Goal: Transaction & Acquisition: Purchase product/service

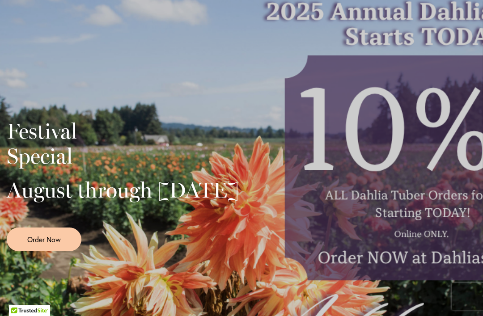
scroll to position [209, 0]
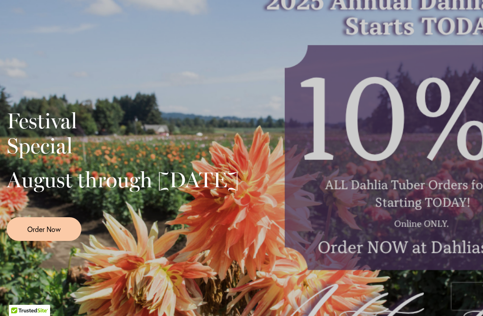
click at [61, 234] on span "Order Now" at bounding box center [44, 229] width 34 height 10
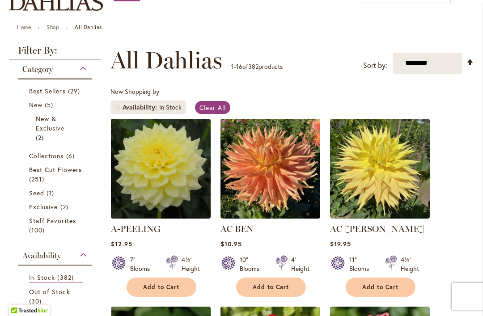
scroll to position [119, 0]
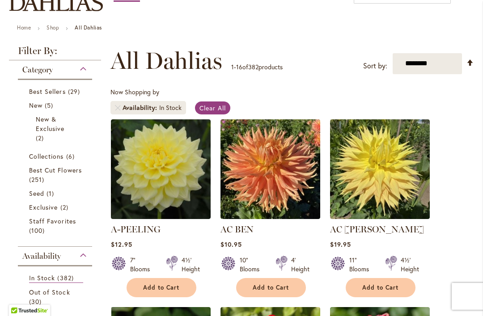
click at [77, 96] on span "29 items" at bounding box center [75, 91] width 14 height 9
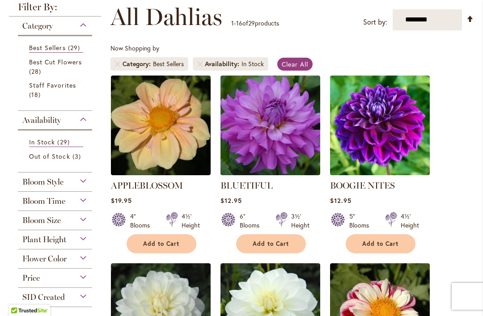
scroll to position [163, 0]
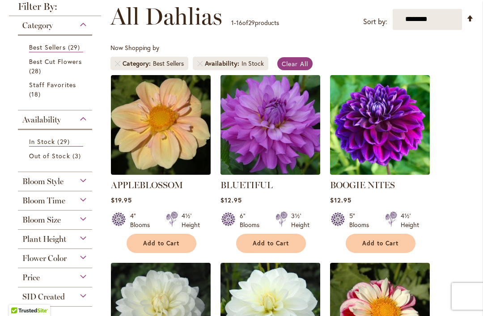
click at [82, 187] on div "Bloom Style" at bounding box center [55, 179] width 74 height 14
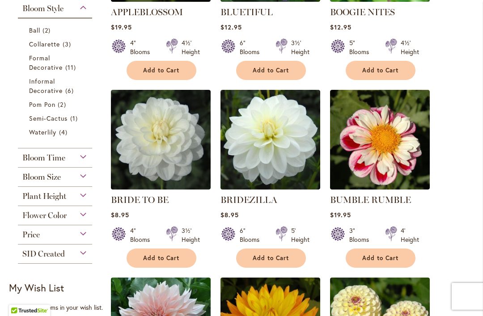
click at [84, 201] on div "Plant Height" at bounding box center [55, 194] width 74 height 14
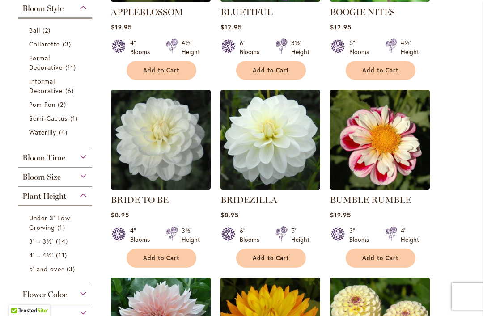
click at [61, 260] on span "11 items" at bounding box center [62, 255] width 13 height 9
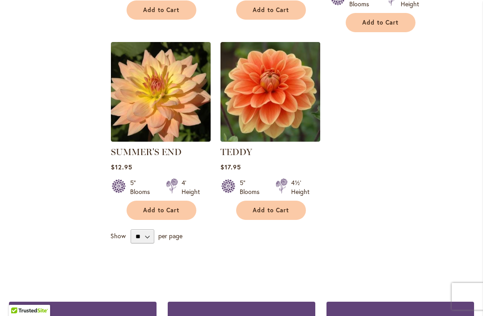
scroll to position [774, 0]
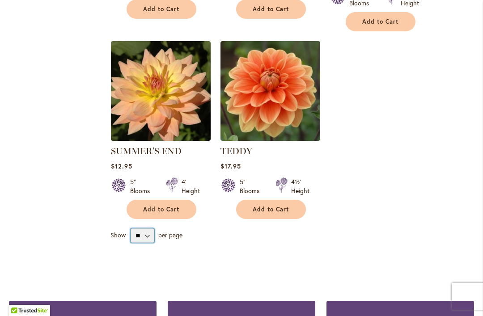
click at [148, 236] on select "** ** ** **" at bounding box center [143, 236] width 24 height 14
click at [151, 235] on select "** ** ** **" at bounding box center [143, 236] width 24 height 14
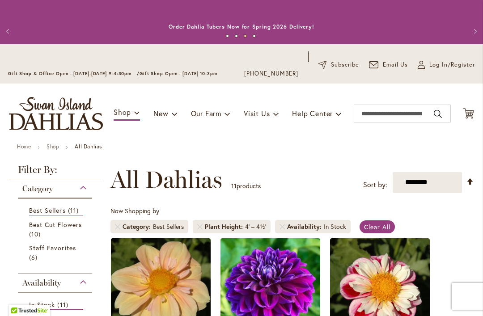
scroll to position [0, 0]
click at [284, 151] on ul "Home Shop All Dahlias" at bounding box center [241, 148] width 449 height 8
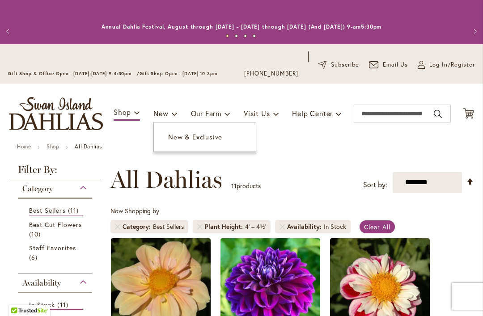
click at [205, 144] on link "New & Exclusive" at bounding box center [205, 137] width 102 height 16
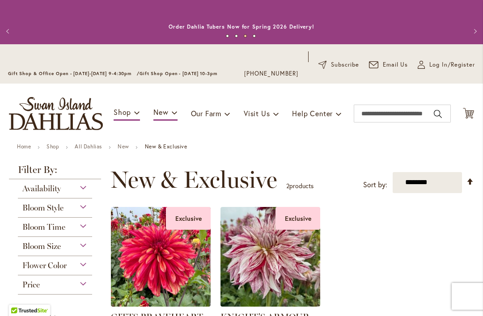
click at [84, 189] on div "Availability" at bounding box center [55, 186] width 74 height 14
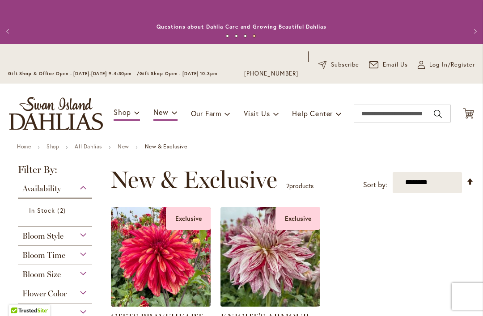
click at [100, 146] on link "All Dahlias" at bounding box center [88, 146] width 27 height 7
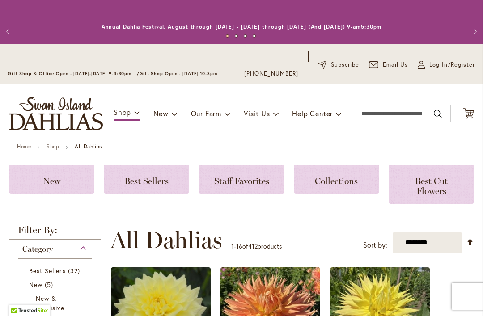
click at [152, 190] on div "Best Sellers" at bounding box center [146, 179] width 85 height 29
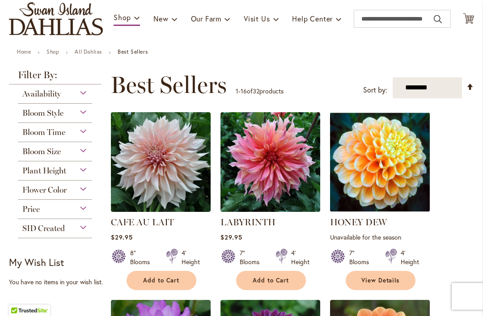
scroll to position [95, 0]
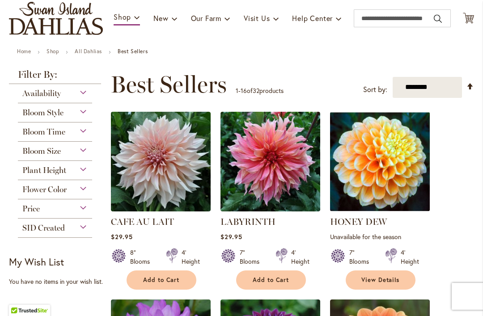
click at [177, 180] on img at bounding box center [161, 162] width 100 height 100
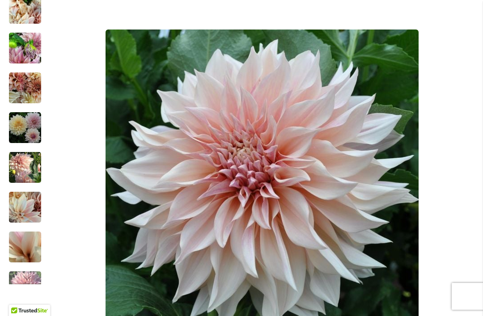
scroll to position [222, 0]
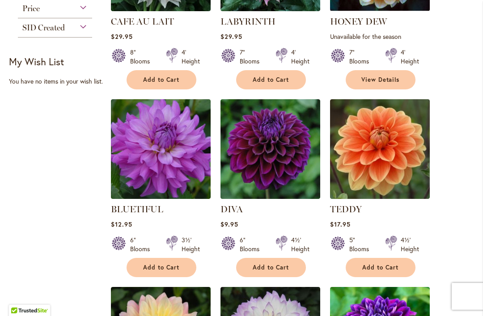
scroll to position [297, 0]
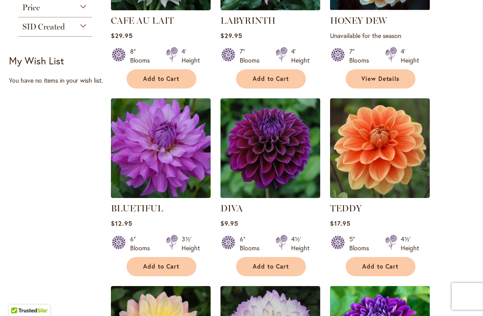
click at [176, 180] on img at bounding box center [161, 148] width 100 height 100
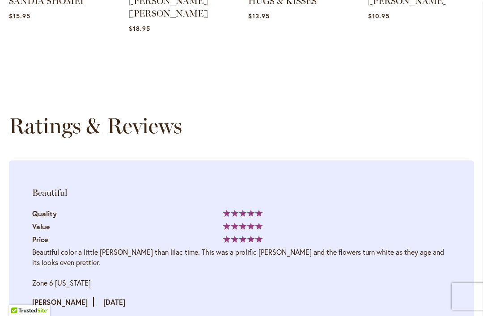
scroll to position [1339, 0]
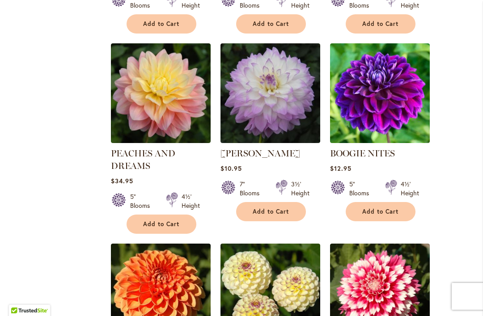
scroll to position [540, 0]
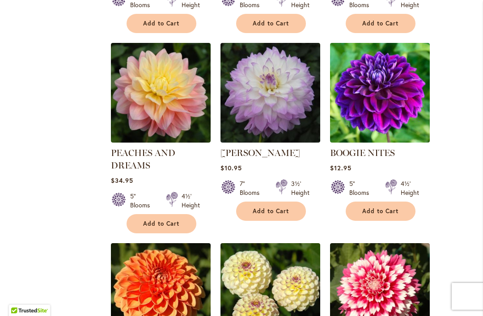
click at [282, 216] on button "Add to Cart" at bounding box center [271, 211] width 70 height 19
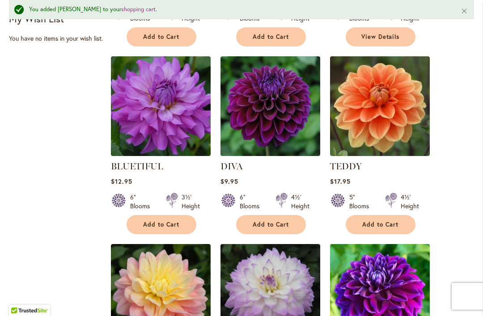
scroll to position [362, 0]
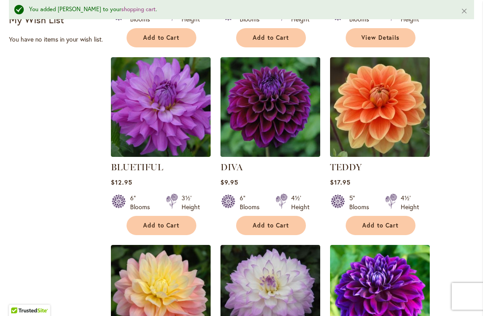
click at [180, 231] on button "Add to Cart" at bounding box center [162, 225] width 70 height 19
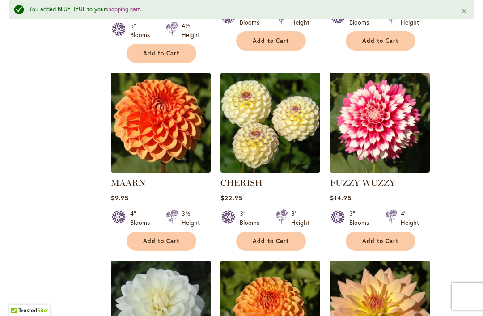
scroll to position [736, 0]
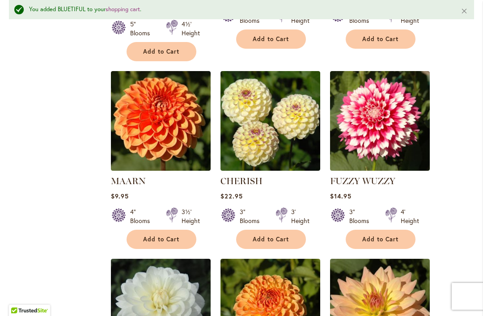
click at [400, 242] on button "Add to Cart" at bounding box center [381, 239] width 70 height 19
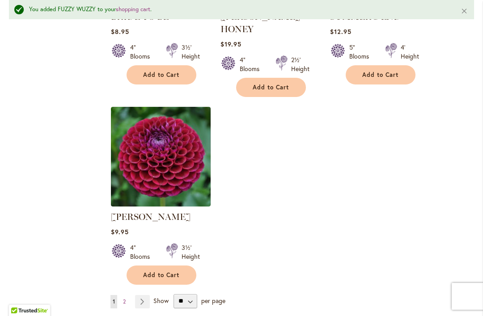
scroll to position [1091, 0]
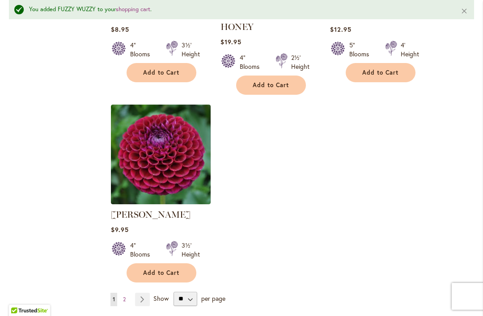
click at [149, 293] on link "Page Next" at bounding box center [142, 299] width 15 height 13
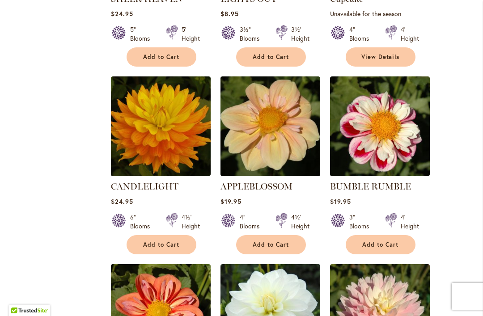
scroll to position [695, 0]
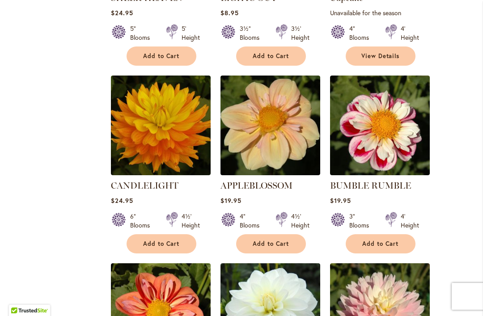
click at [181, 152] on img at bounding box center [161, 126] width 100 height 100
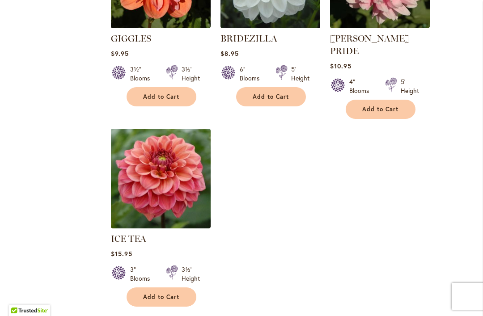
scroll to position [1031, 0]
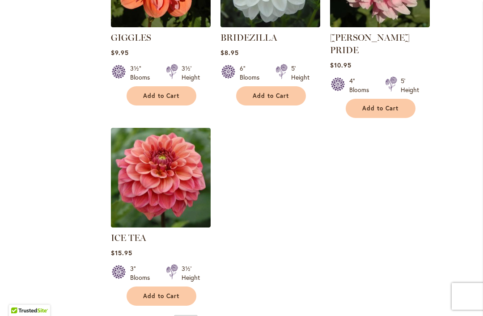
click at [183, 203] on img at bounding box center [161, 178] width 100 height 100
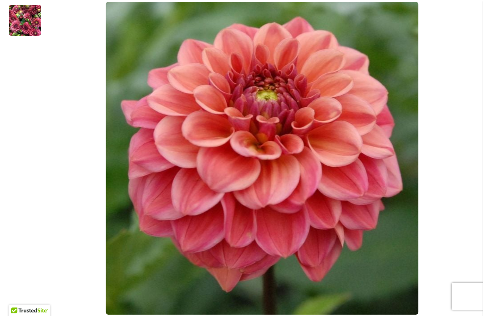
scroll to position [244, 0]
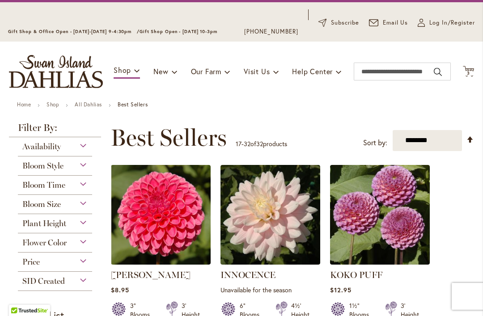
scroll to position [48, 0]
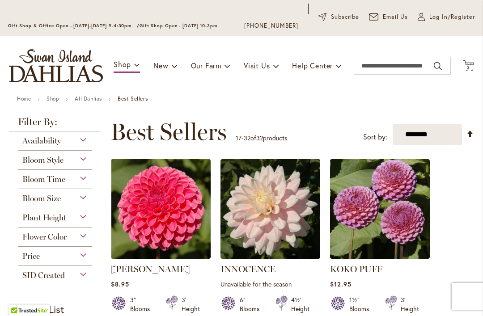
click at [90, 241] on div "Flower Color" at bounding box center [55, 235] width 74 height 14
click at [35, 257] on div "White/Cream" at bounding box center [29, 257] width 14 height 9
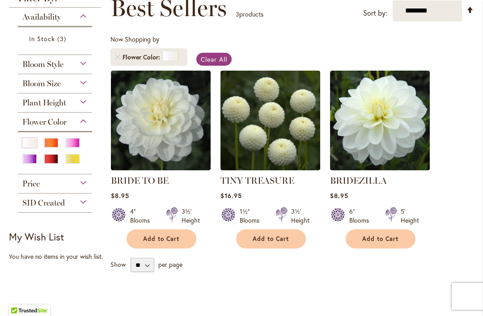
scroll to position [169, 0]
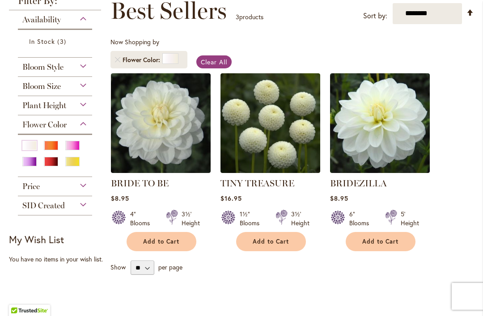
click at [393, 158] on img at bounding box center [380, 123] width 100 height 100
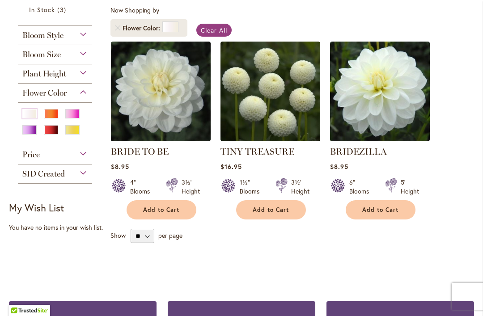
scroll to position [199, 0]
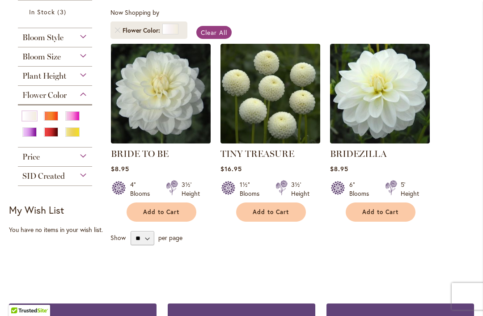
click at [394, 216] on span "Add to Cart" at bounding box center [380, 213] width 37 height 8
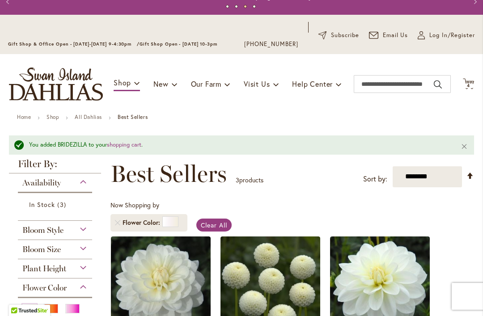
scroll to position [29, 0]
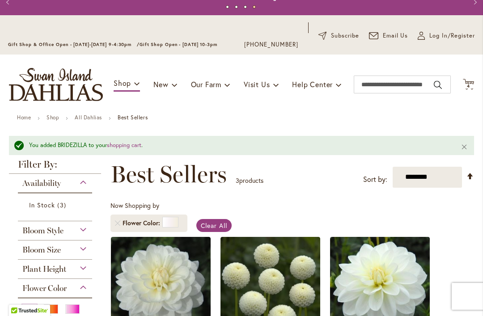
click at [468, 89] on icon "Cart .cls-1 { fill: #231f20; }" at bounding box center [468, 84] width 11 height 11
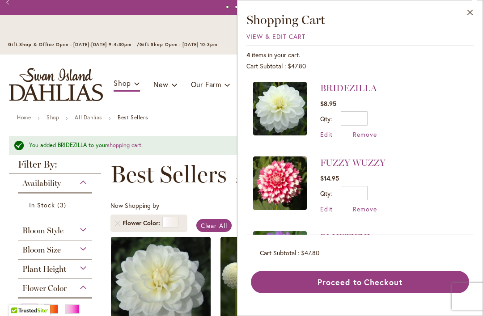
scroll to position [0, 0]
click at [473, 12] on button "Close" at bounding box center [470, 14] width 25 height 28
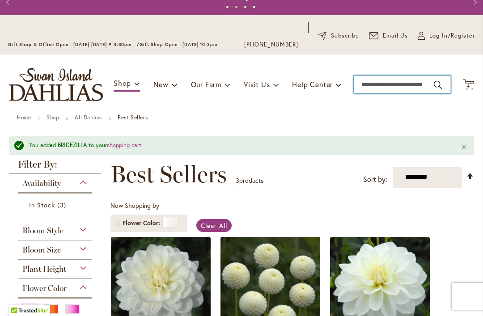
click at [419, 85] on input "Search" at bounding box center [402, 85] width 97 height 18
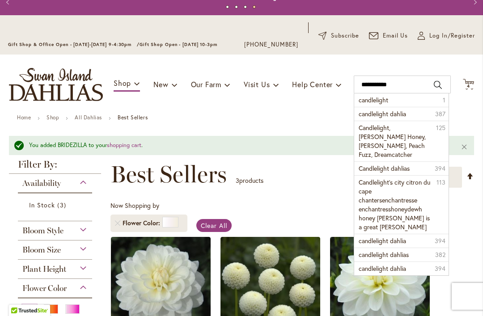
click at [403, 106] on li "candlelight 1" at bounding box center [401, 100] width 94 height 13
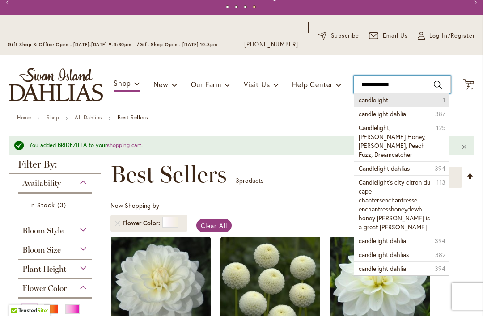
type input "**********"
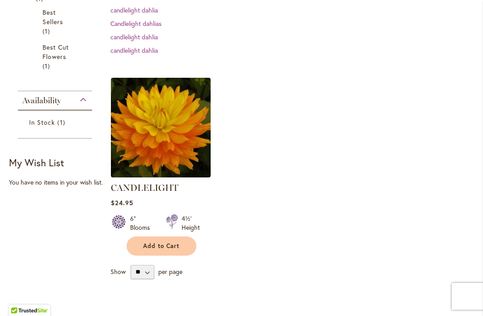
scroll to position [236, 0]
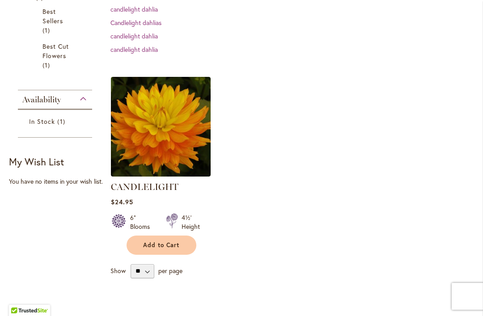
click at [183, 248] on button "Add to Cart" at bounding box center [162, 245] width 70 height 19
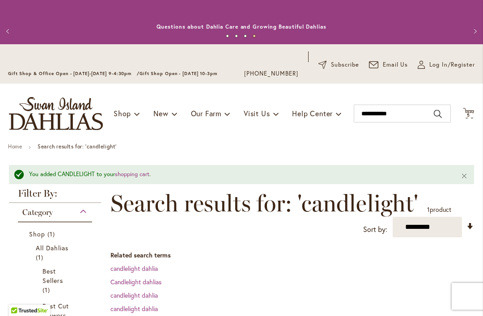
scroll to position [0, 0]
click at [388, 117] on input "**********" at bounding box center [402, 114] width 97 height 18
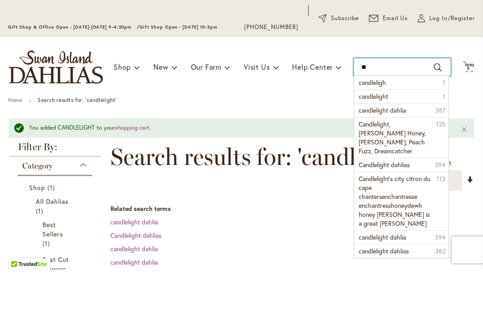
type input "*"
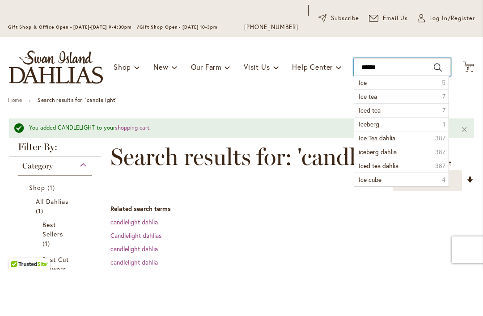
type input "*******"
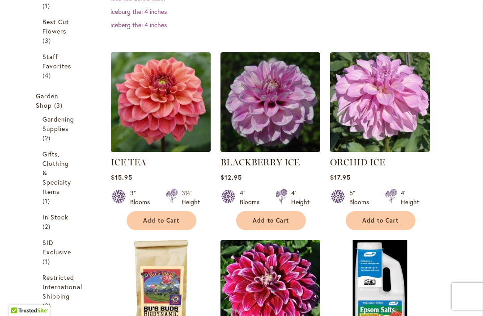
scroll to position [264, 0]
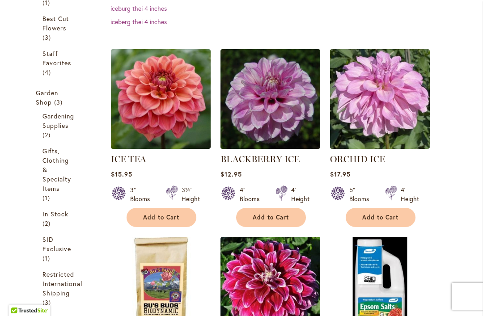
click at [178, 218] on span "Add to Cart" at bounding box center [161, 218] width 37 height 8
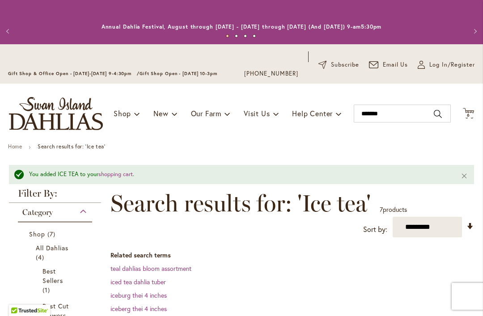
scroll to position [0, 0]
click at [469, 116] on span "6" at bounding box center [468, 115] width 3 height 6
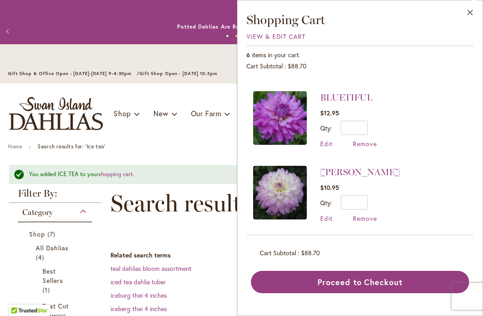
scroll to position [290, 0]
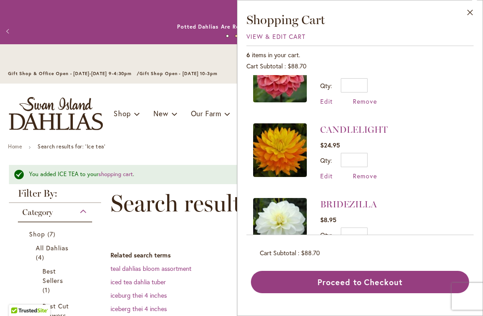
click at [467, 14] on button "Close" at bounding box center [470, 14] width 25 height 28
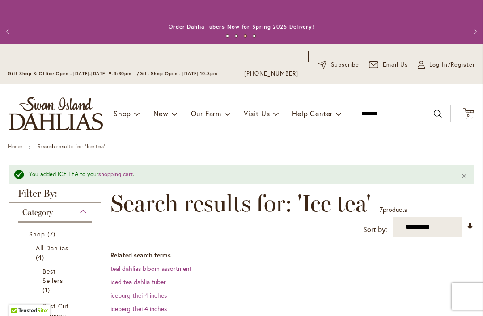
scroll to position [30, 0]
click at [404, 118] on input "*******" at bounding box center [402, 114] width 97 height 18
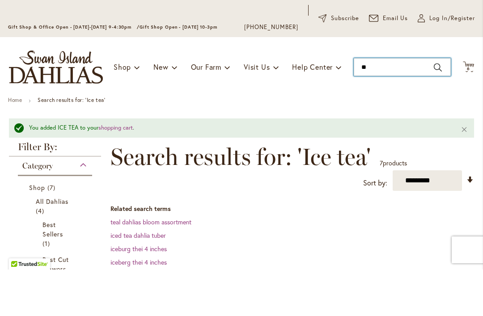
type input "*"
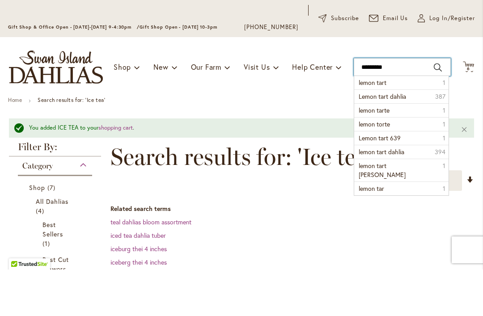
type input "**********"
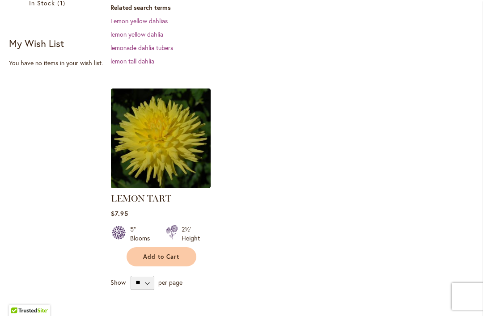
scroll to position [283, 0]
click at [181, 261] on button "Add to Cart" at bounding box center [162, 256] width 70 height 19
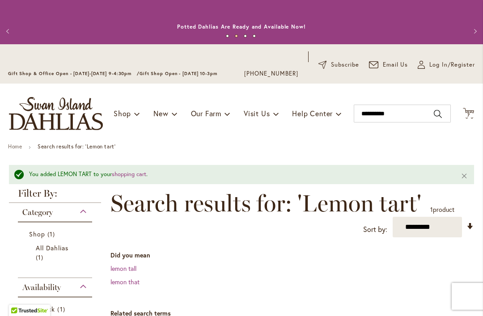
scroll to position [0, 0]
click at [405, 116] on input "**********" at bounding box center [402, 114] width 97 height 18
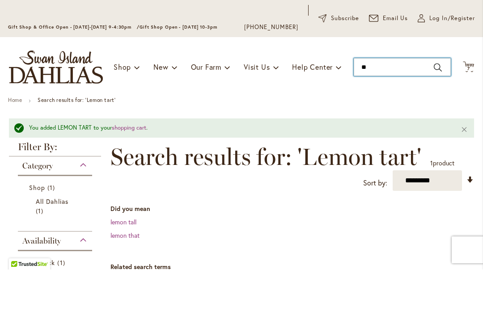
type input "*"
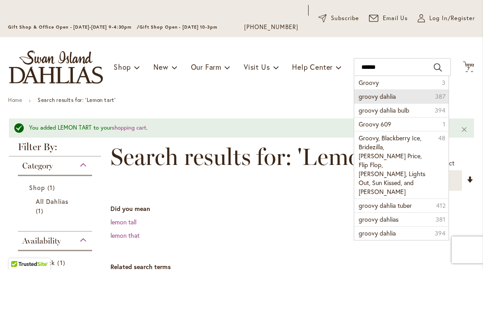
click at [404, 136] on li "groovy dahlia 387" at bounding box center [401, 143] width 94 height 14
type input "**********"
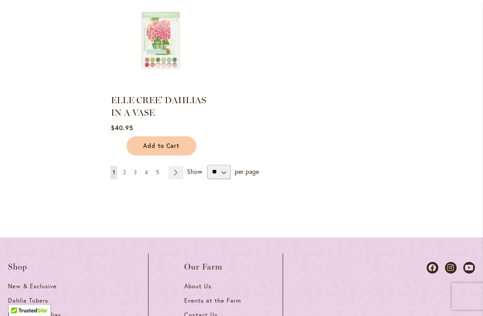
scroll to position [1220, 0]
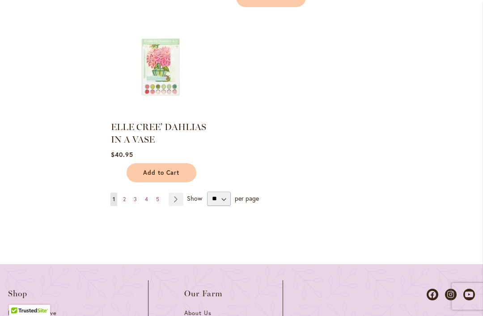
click at [179, 200] on link "Page Next" at bounding box center [176, 199] width 15 height 13
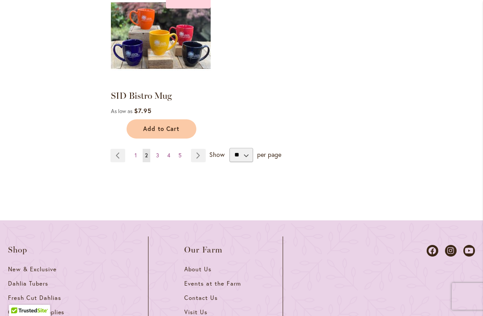
scroll to position [1216, 0]
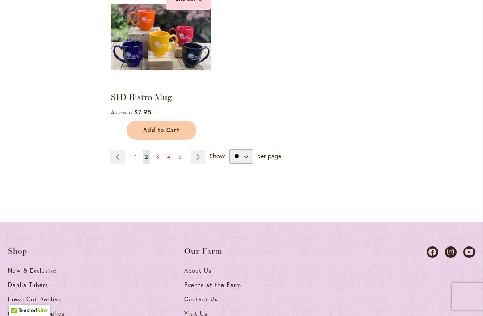
click at [196, 161] on link "Page Next" at bounding box center [198, 156] width 15 height 13
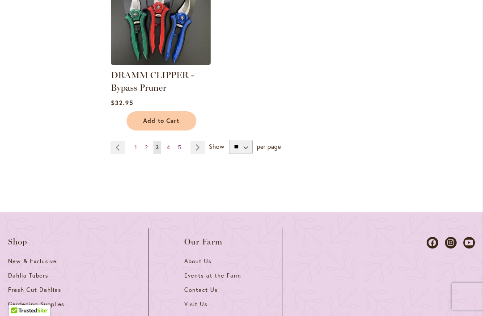
scroll to position [1255, 0]
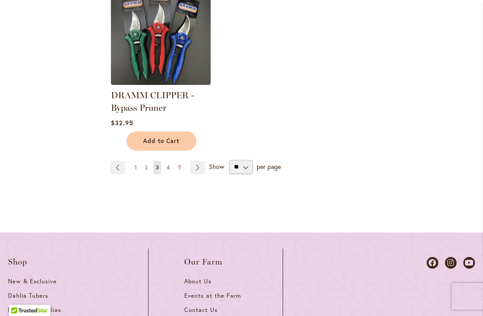
click at [197, 168] on link "Page Next" at bounding box center [198, 167] width 15 height 13
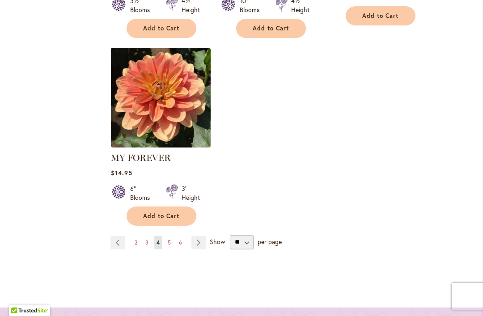
scroll to position [1235, 0]
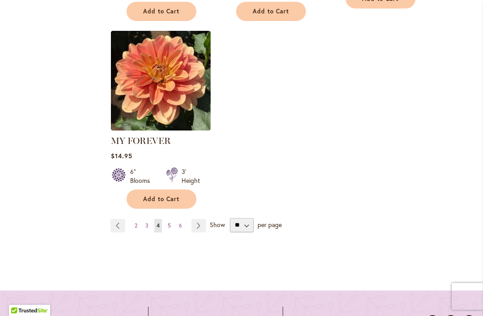
click at [200, 219] on link "Page Next" at bounding box center [199, 225] width 15 height 13
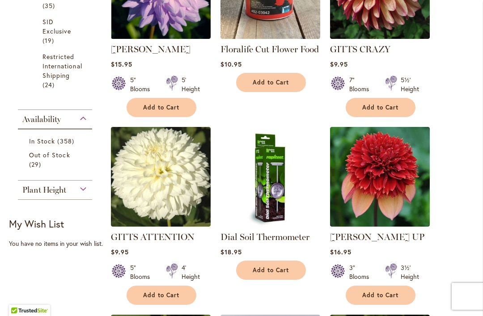
scroll to position [584, 0]
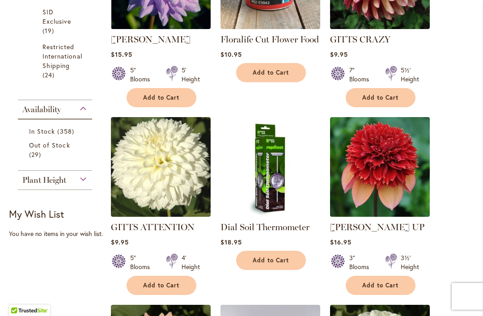
click at [179, 282] on span "Add to Cart" at bounding box center [161, 286] width 37 height 8
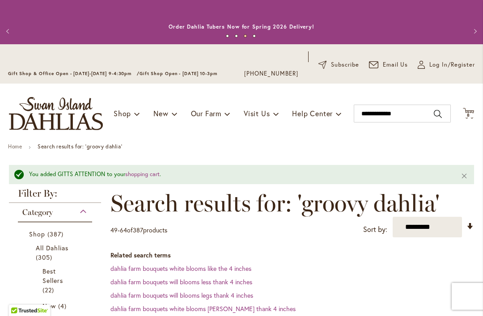
scroll to position [0, 0]
click at [469, 119] on span "Cart .cls-1 { fill: #231f20; }" at bounding box center [468, 114] width 11 height 12
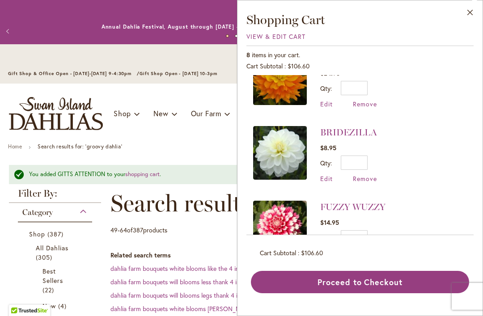
scroll to position [255, 0]
click at [369, 181] on span "Remove" at bounding box center [365, 178] width 24 height 9
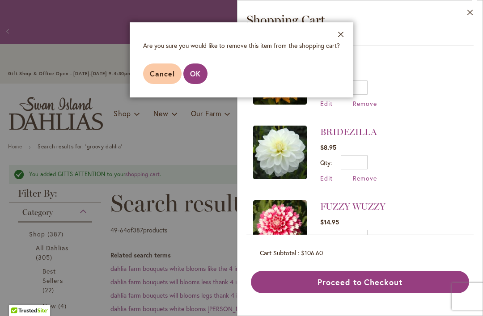
click at [196, 79] on button "OK" at bounding box center [195, 74] width 24 height 21
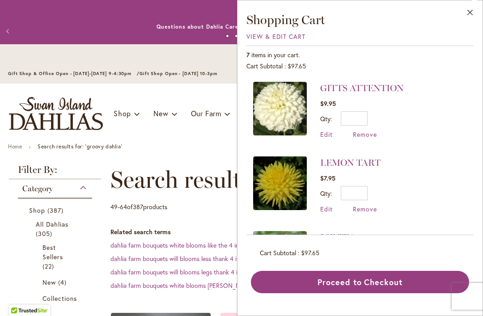
click at [475, 12] on button "Close" at bounding box center [470, 14] width 25 height 28
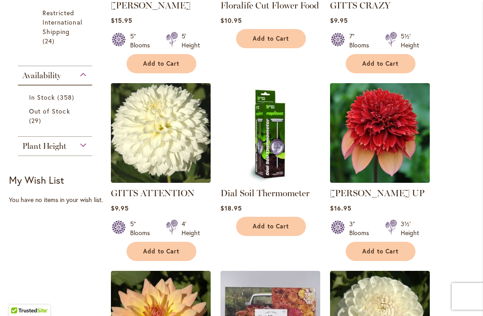
scroll to position [619, 0]
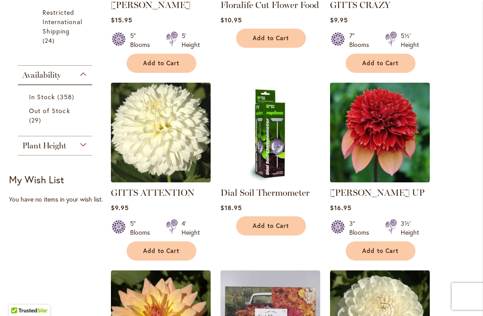
click at [411, 123] on img at bounding box center [380, 133] width 100 height 100
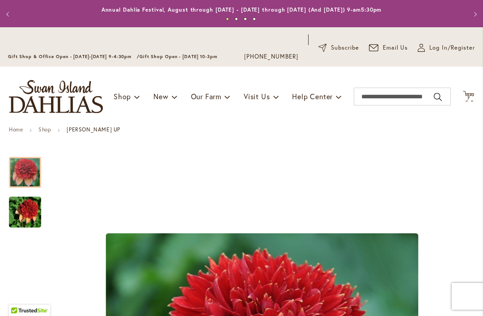
scroll to position [5, 0]
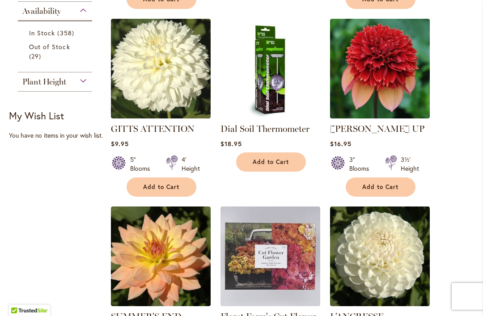
scroll to position [682, 0]
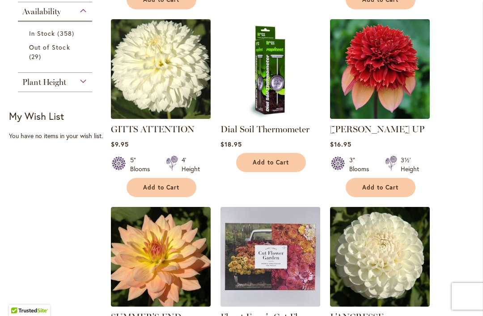
click at [415, 207] on img at bounding box center [380, 257] width 100 height 100
click at [405, 178] on button "Add to Cart" at bounding box center [381, 187] width 70 height 19
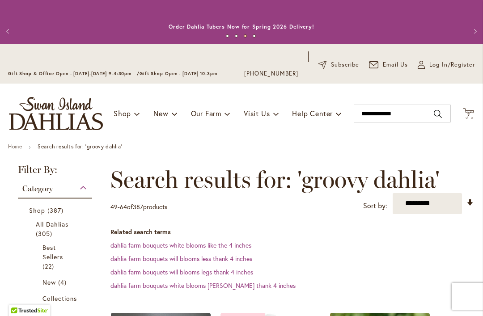
click at [473, 114] on icon "Cart .cls-1 { fill: #231f20; }" at bounding box center [468, 113] width 11 height 11
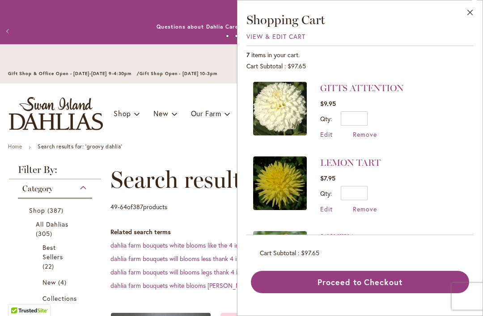
click at [473, 16] on button "Close" at bounding box center [470, 14] width 25 height 28
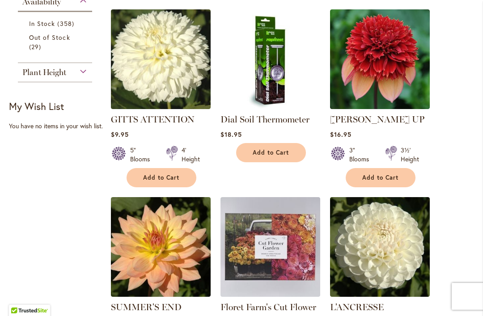
scroll to position [697, 0]
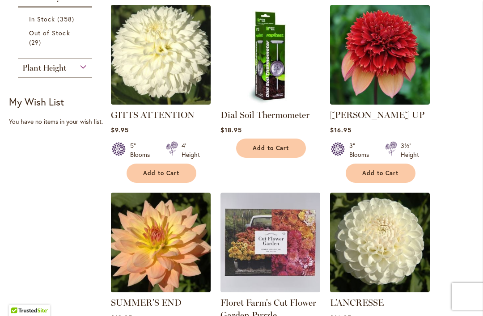
click at [401, 166] on button "Add to Cart" at bounding box center [381, 173] width 70 height 19
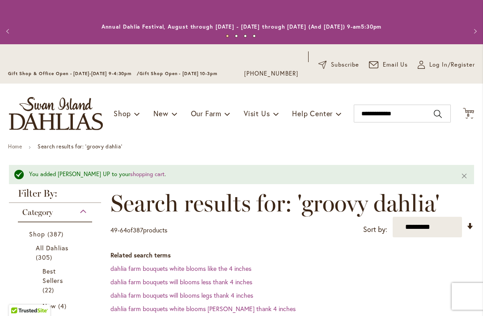
scroll to position [0, 0]
click at [472, 119] on span "Cart .cls-1 { fill: #231f20; }" at bounding box center [468, 114] width 11 height 12
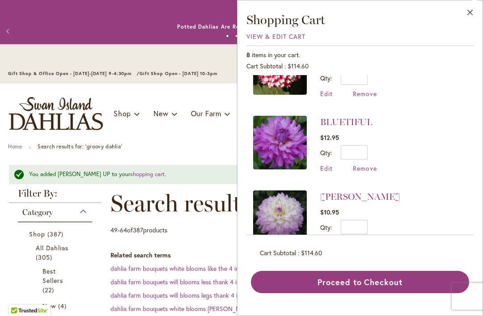
scroll to position [414, 0]
click at [380, 294] on button "Proceed to Checkout" at bounding box center [360, 282] width 218 height 22
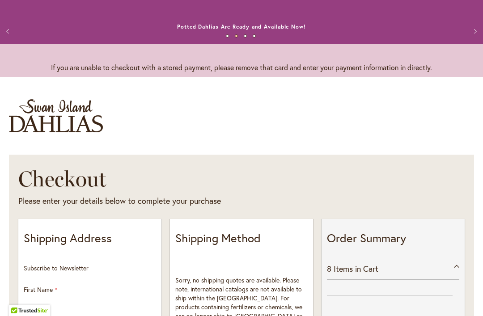
select select "**"
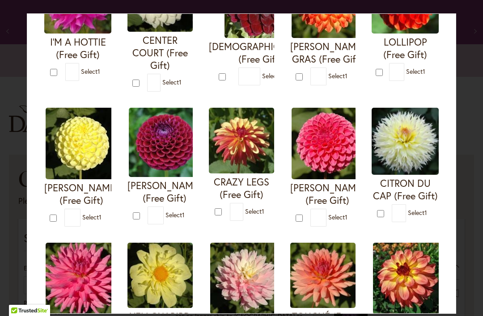
scroll to position [123, 0]
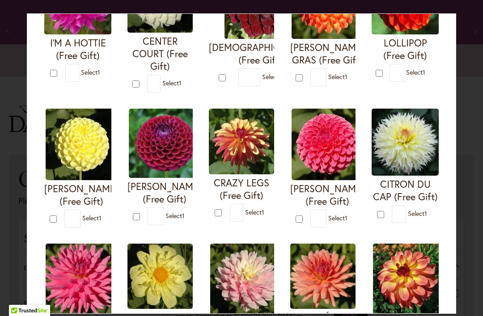
type input "*"
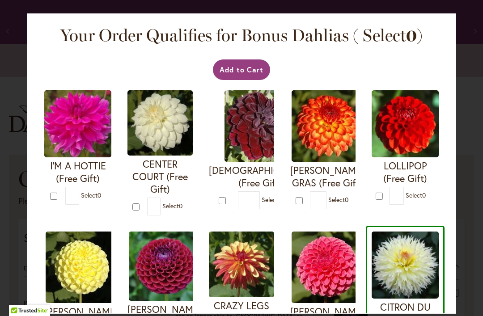
scroll to position [0, 0]
click at [263, 72] on button "Add to Cart" at bounding box center [242, 70] width 58 height 21
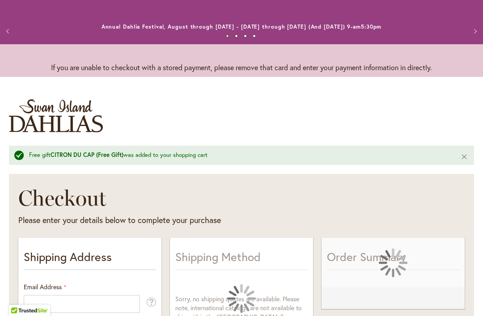
select select "**"
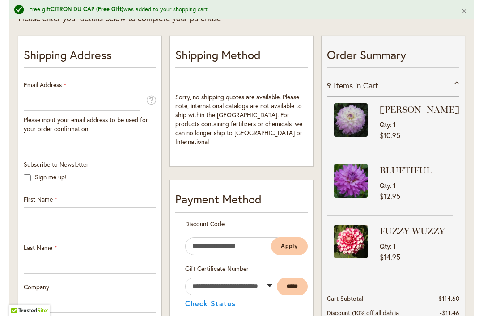
scroll to position [212, 0]
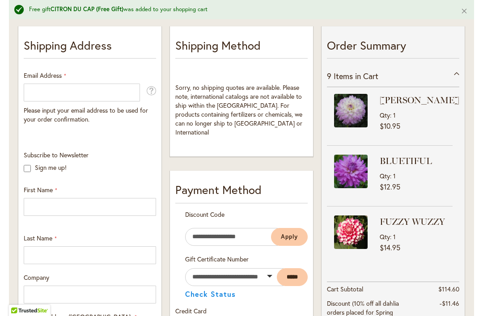
click at [382, 223] on li "FUZZY WUZZY Qty 1 $14.95" at bounding box center [390, 236] width 126 height 61
click at [113, 95] on input "Email Address" at bounding box center [82, 93] width 116 height 18
click at [70, 101] on input "****" at bounding box center [82, 93] width 116 height 18
type input "*"
type input "**********"
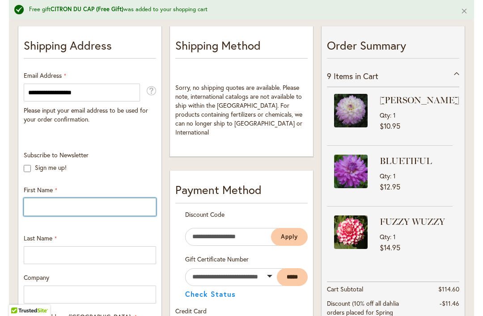
click at [108, 211] on input "First Name" at bounding box center [90, 207] width 132 height 18
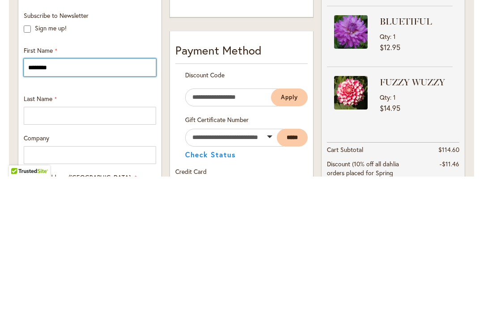
type input "********"
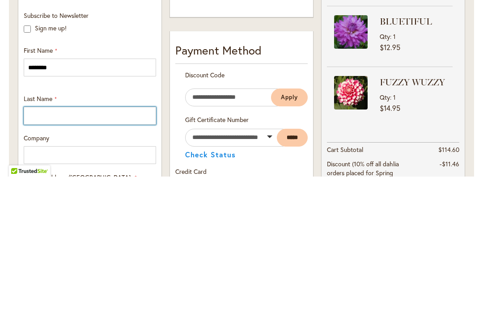
click at [98, 247] on input "Last Name" at bounding box center [90, 256] width 132 height 18
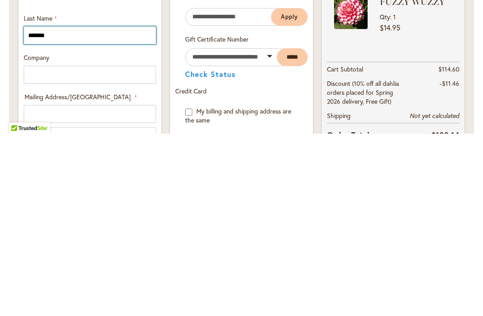
scroll to position [253, 0]
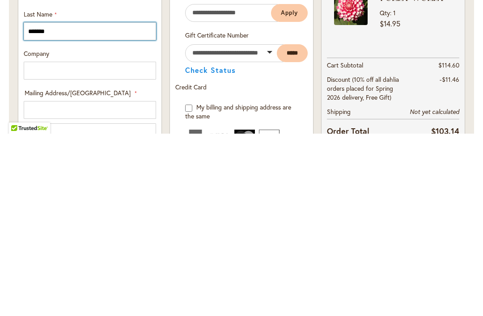
type input "*******"
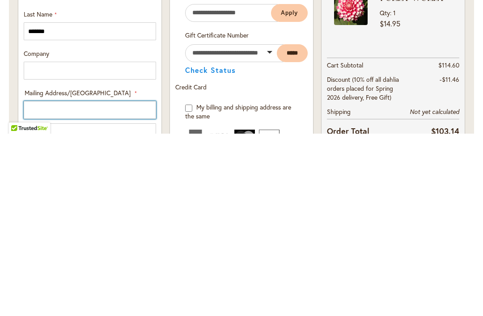
click at [146, 284] on input "Mailing Address/PO BOX: Line 1" at bounding box center [90, 293] width 132 height 18
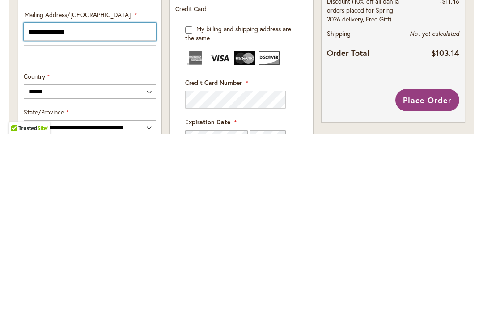
scroll to position [340, 0]
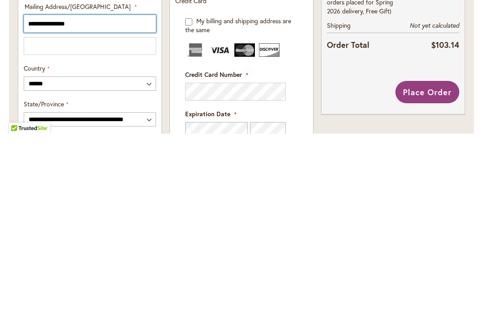
type input "**********"
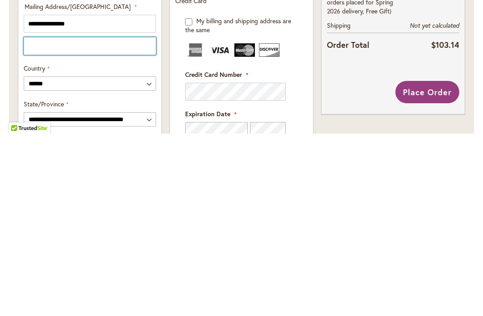
click at [122, 220] on input "Mailing Address/PO BOX: Line 2" at bounding box center [90, 229] width 132 height 18
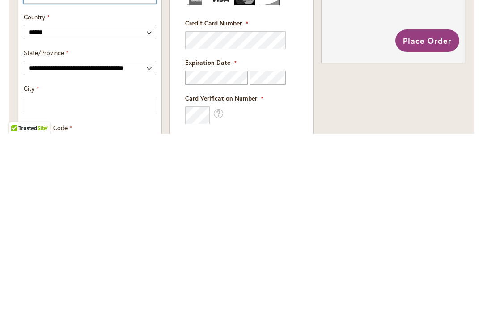
scroll to position [388, 0]
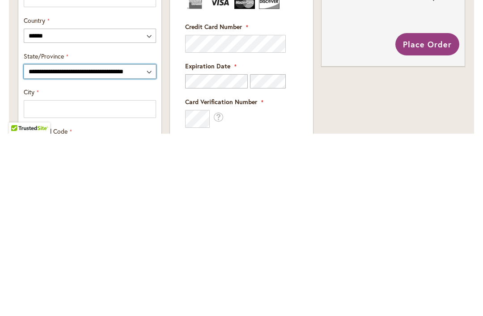
click at [143, 247] on select "**********" at bounding box center [90, 254] width 132 height 14
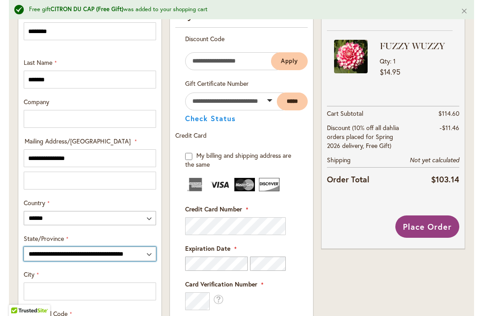
select select "**"
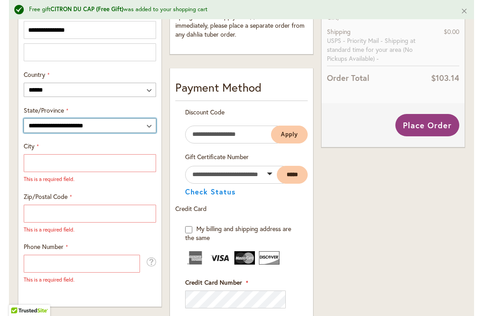
scroll to position [515, 0]
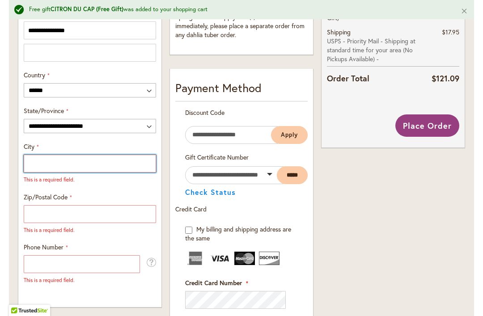
click at [124, 169] on input "City" at bounding box center [90, 164] width 132 height 18
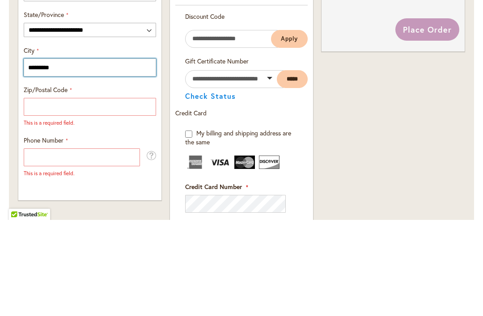
type input "*********"
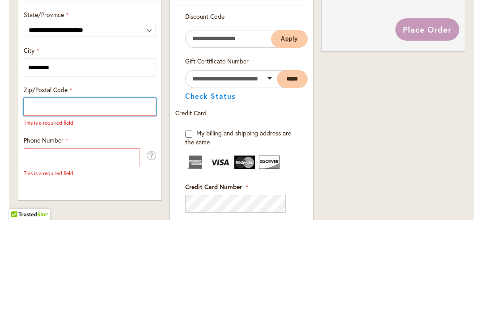
click at [110, 194] on input "Zip/Postal Code" at bounding box center [90, 203] width 132 height 18
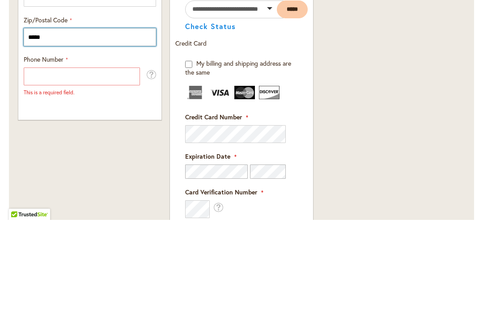
scroll to position [587, 0]
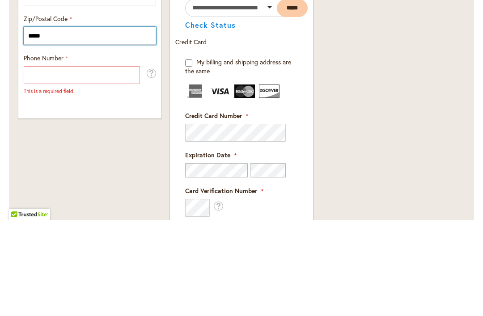
type input "*****"
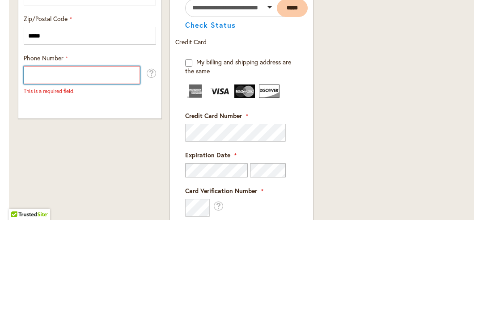
click at [123, 162] on input "Phone Number" at bounding box center [82, 171] width 116 height 18
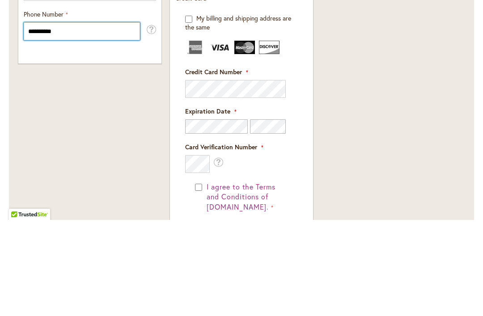
scroll to position [631, 0]
type input "**********"
click at [220, 136] on img at bounding box center [220, 142] width 21 height 13
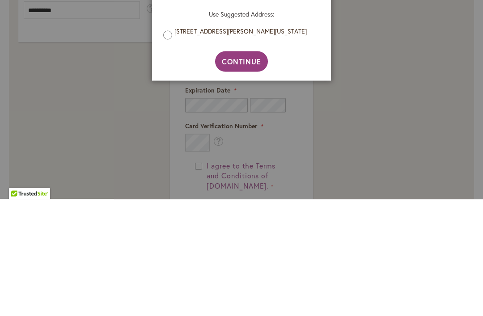
click at [248, 168] on button "Continue" at bounding box center [241, 178] width 53 height 21
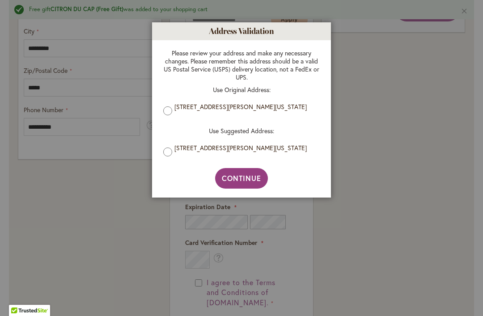
click at [252, 183] on span "Continue" at bounding box center [242, 178] width 40 height 9
type input "**********"
type input "*********"
type input "**********"
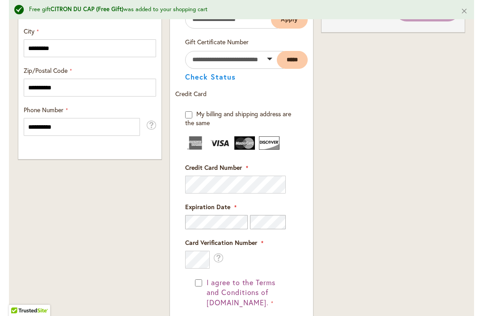
click at [261, 189] on fieldset "Payment Information Payment Method Discount Code Enter discount code Apply Gift…" at bounding box center [241, 215] width 132 height 502
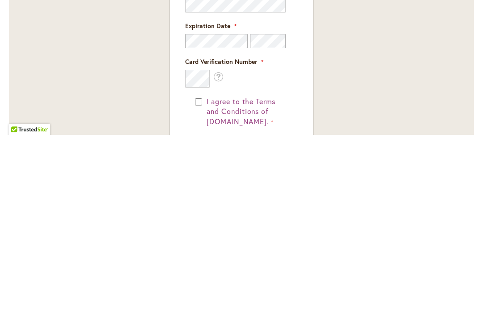
click at [198, 278] on div "I agree to the Terms and Conditions of [DOMAIN_NAME]." at bounding box center [241, 293] width 93 height 31
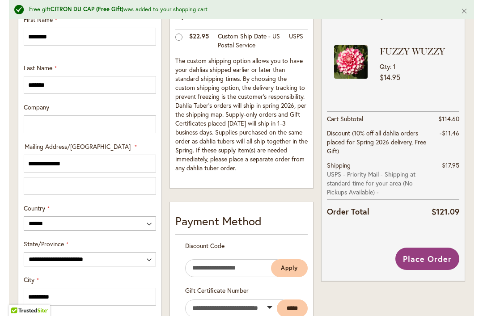
scroll to position [383, 0]
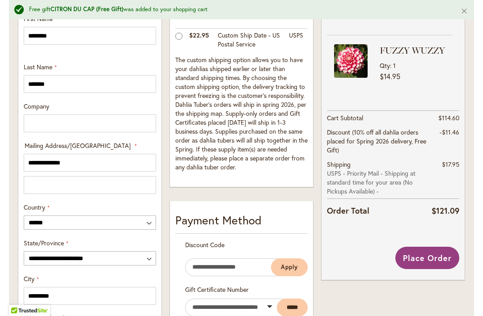
click at [433, 260] on span "Place Order" at bounding box center [427, 258] width 49 height 11
